Goal: Information Seeking & Learning: Find specific fact

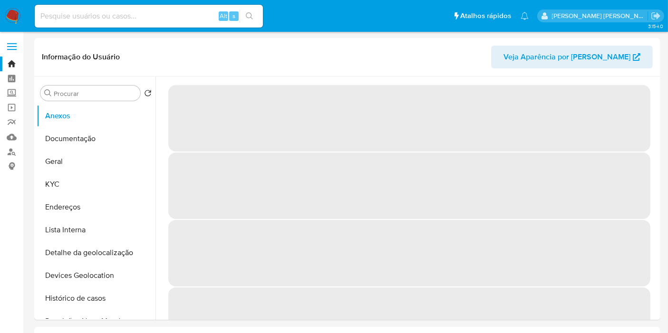
select select "10"
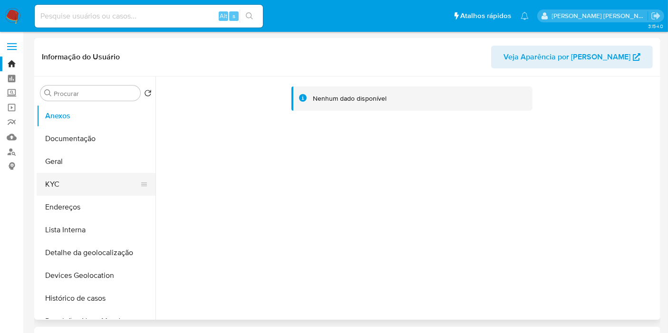
click at [48, 186] on button "KYC" at bounding box center [92, 184] width 111 height 23
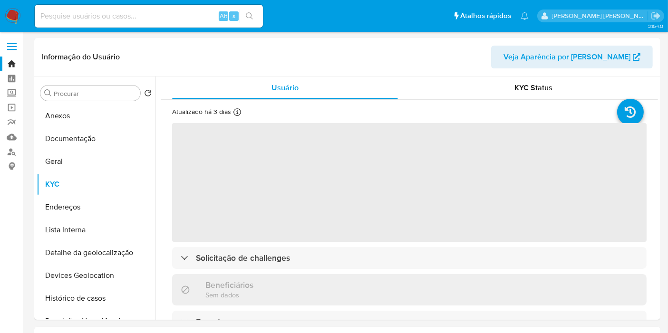
scroll to position [1208, 0]
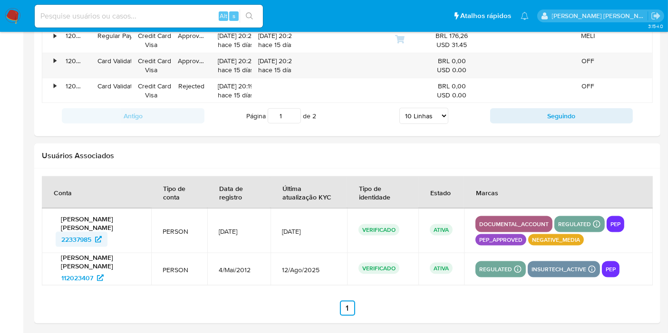
click at [88, 238] on span "22337985" at bounding box center [76, 239] width 30 height 15
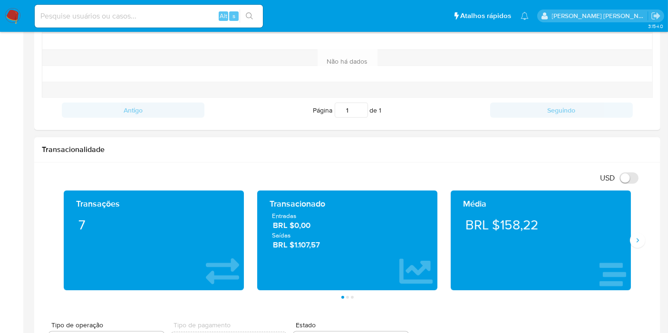
scroll to position [468, 0]
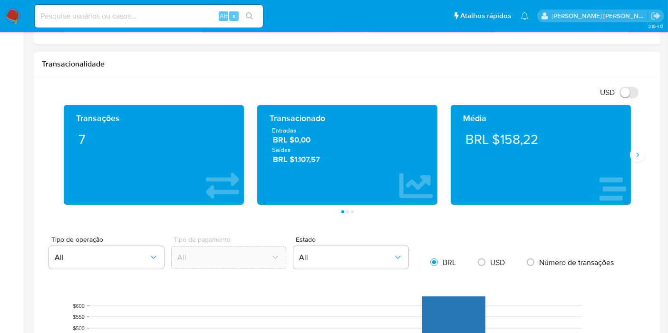
click at [310, 161] on span "BRL $1.107,57" at bounding box center [348, 159] width 150 height 11
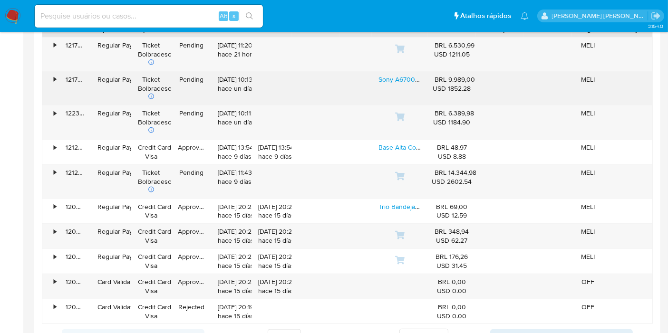
scroll to position [997, 0]
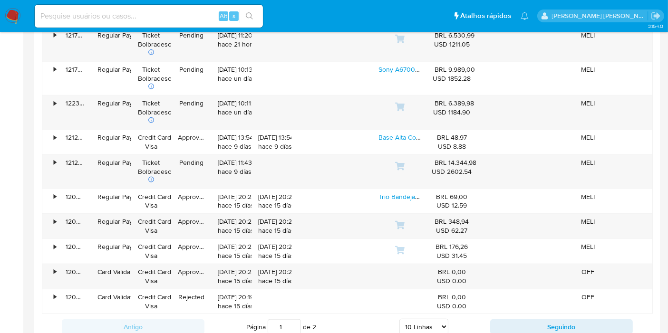
click at [183, 23] on div "Alt s" at bounding box center [149, 16] width 228 height 23
click at [184, 13] on input at bounding box center [149, 16] width 228 height 12
paste input "1085091225"
type input "1085091225"
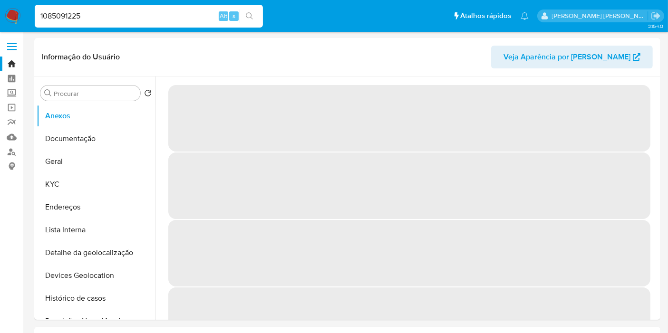
select select "10"
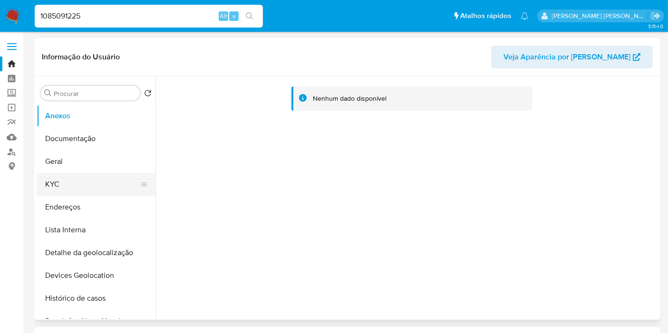
click at [71, 181] on button "KYC" at bounding box center [92, 184] width 111 height 23
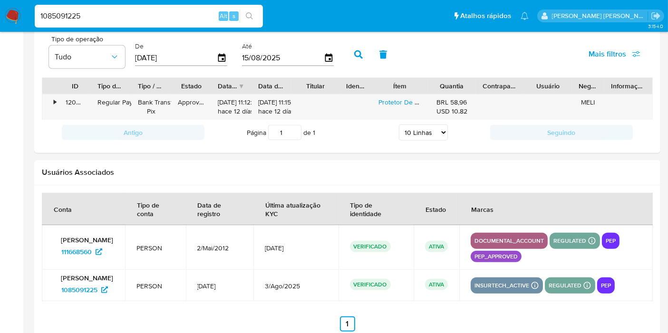
scroll to position [947, 0]
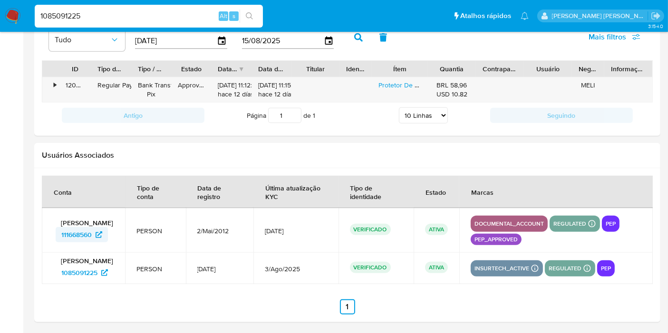
click at [70, 241] on span "111668560" at bounding box center [76, 234] width 30 height 15
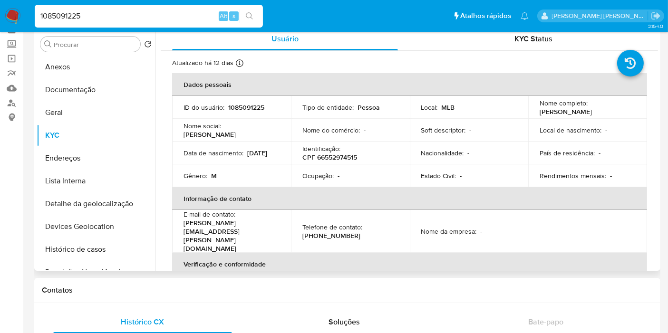
scroll to position [0, 0]
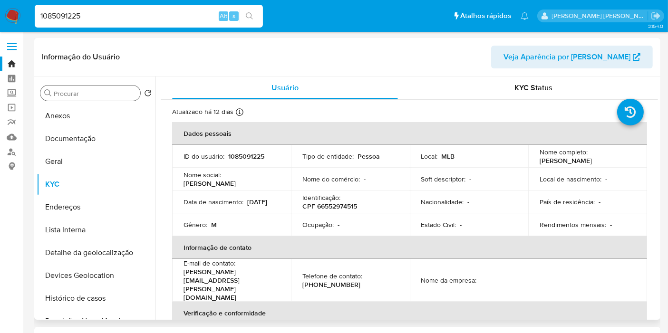
click at [111, 92] on input "Procurar" at bounding box center [95, 93] width 83 height 9
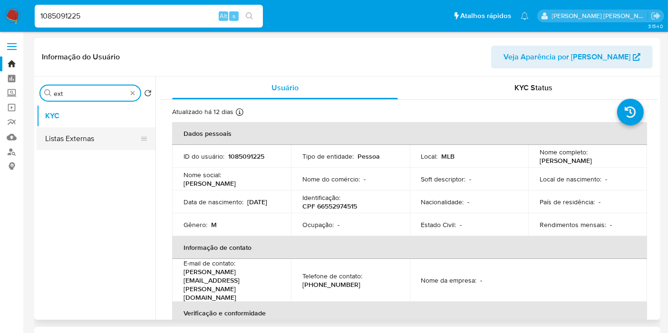
type input "ext"
click at [99, 140] on button "Listas Externas" at bounding box center [92, 138] width 111 height 23
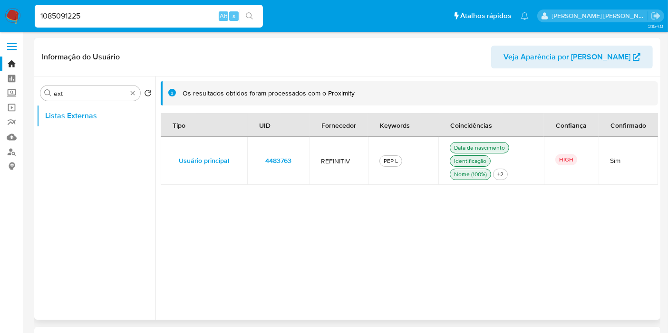
click at [301, 158] on td "4483763" at bounding box center [278, 161] width 62 height 48
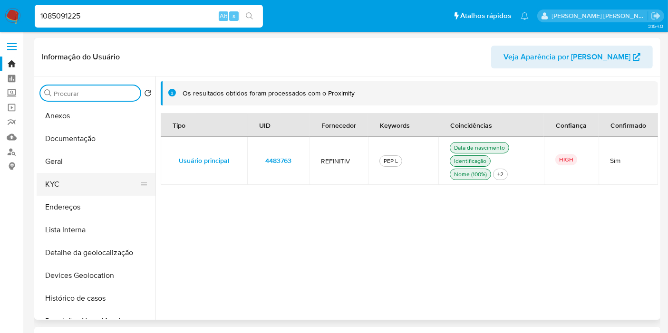
click at [77, 188] on button "KYC" at bounding box center [92, 184] width 111 height 23
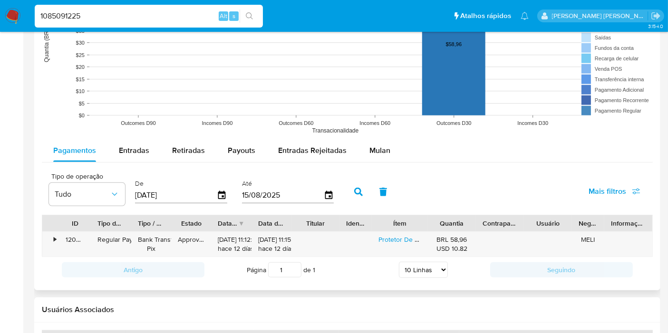
scroll to position [528, 0]
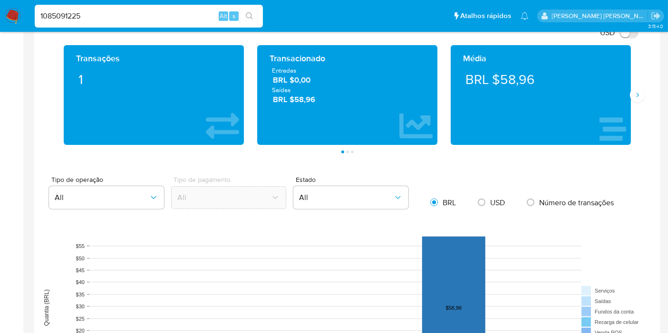
click at [304, 101] on span "BRL $58,96" at bounding box center [348, 99] width 150 height 11
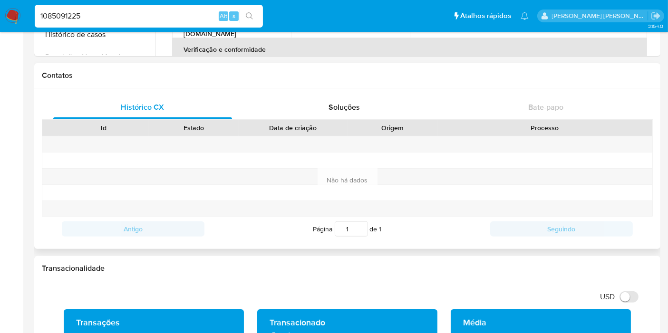
scroll to position [53, 0]
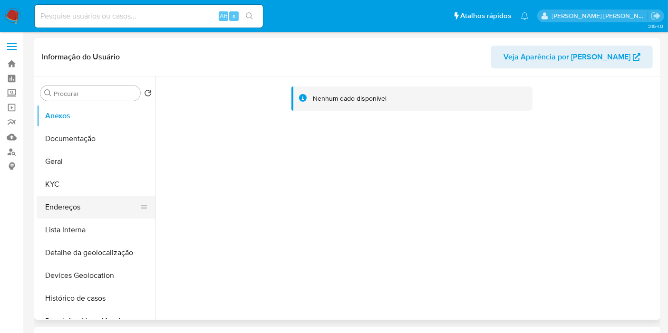
select select "10"
click at [87, 236] on button "Lista Interna" at bounding box center [92, 230] width 111 height 23
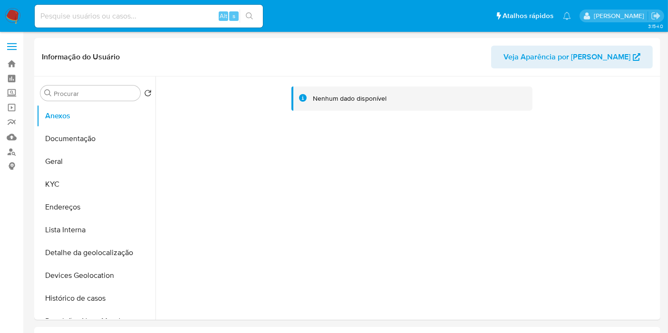
select select "10"
drag, startPoint x: 105, startPoint y: 226, endPoint x: 96, endPoint y: 222, distance: 9.4
click at [105, 226] on button "Lista Interna" at bounding box center [92, 230] width 111 height 23
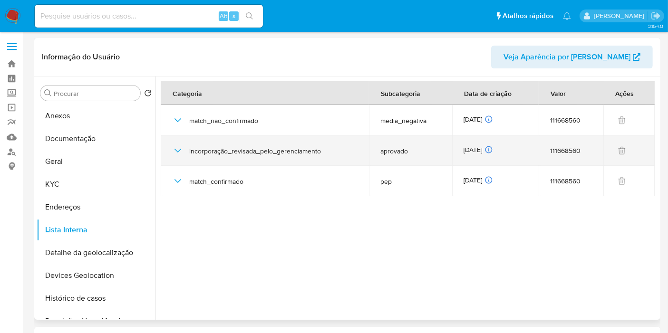
click at [172, 148] on icon "button" at bounding box center [177, 150] width 11 height 11
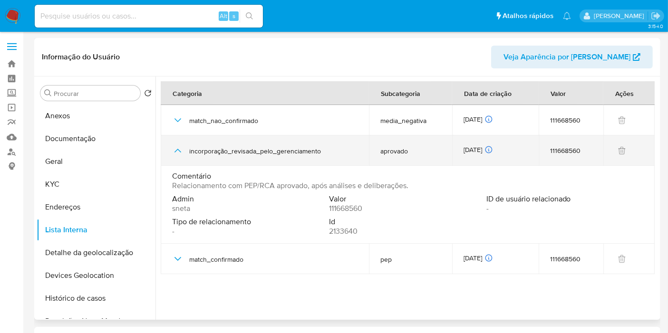
click at [172, 148] on icon "button" at bounding box center [177, 150] width 11 height 11
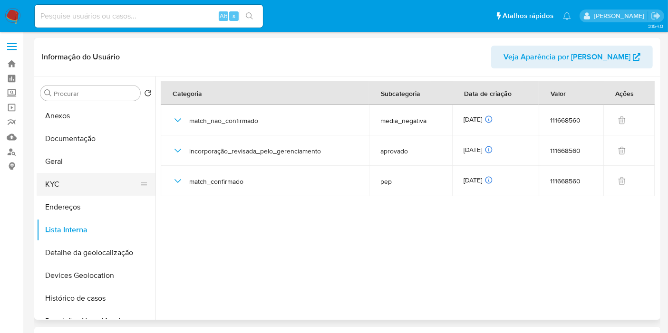
click at [61, 193] on button "KYC" at bounding box center [92, 184] width 111 height 23
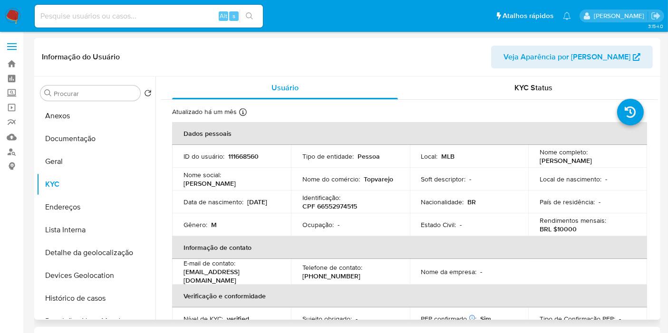
click at [343, 208] on p "CPF 66552974515" at bounding box center [329, 206] width 55 height 9
copy p "66552974515"
click at [96, 234] on button "Lista Interna" at bounding box center [92, 230] width 111 height 23
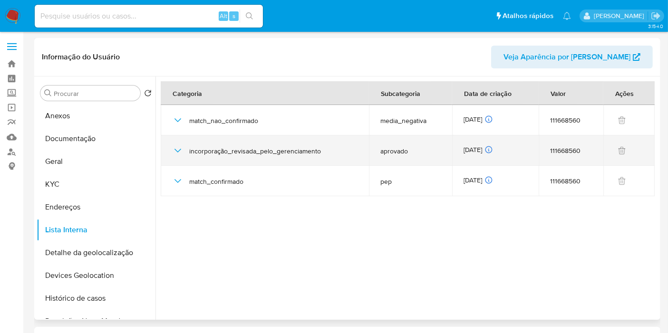
click at [179, 155] on icon "button" at bounding box center [177, 150] width 11 height 11
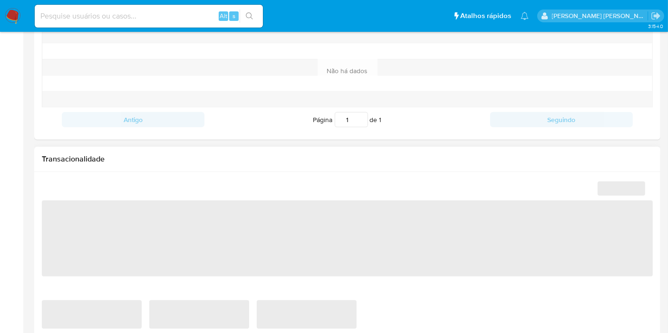
scroll to position [422, 0]
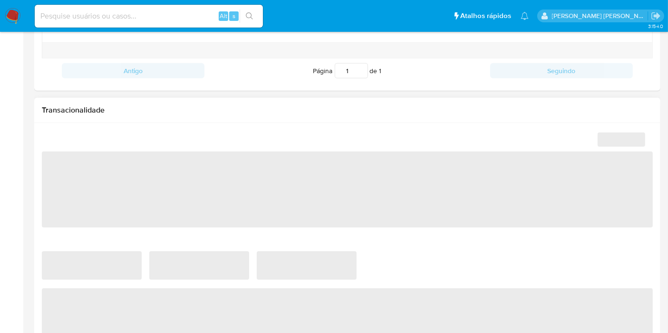
select select "10"
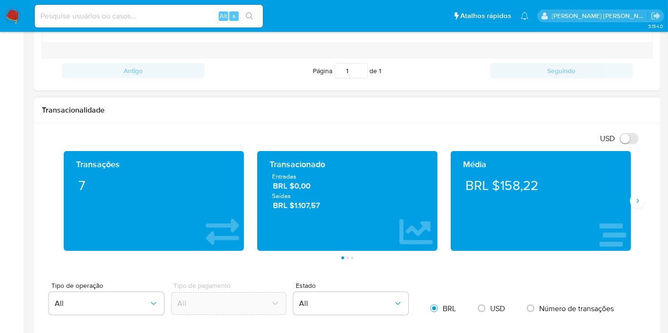
click at [311, 209] on span "BRL $1.107,57" at bounding box center [348, 205] width 150 height 11
